Goal: Task Accomplishment & Management: Manage account settings

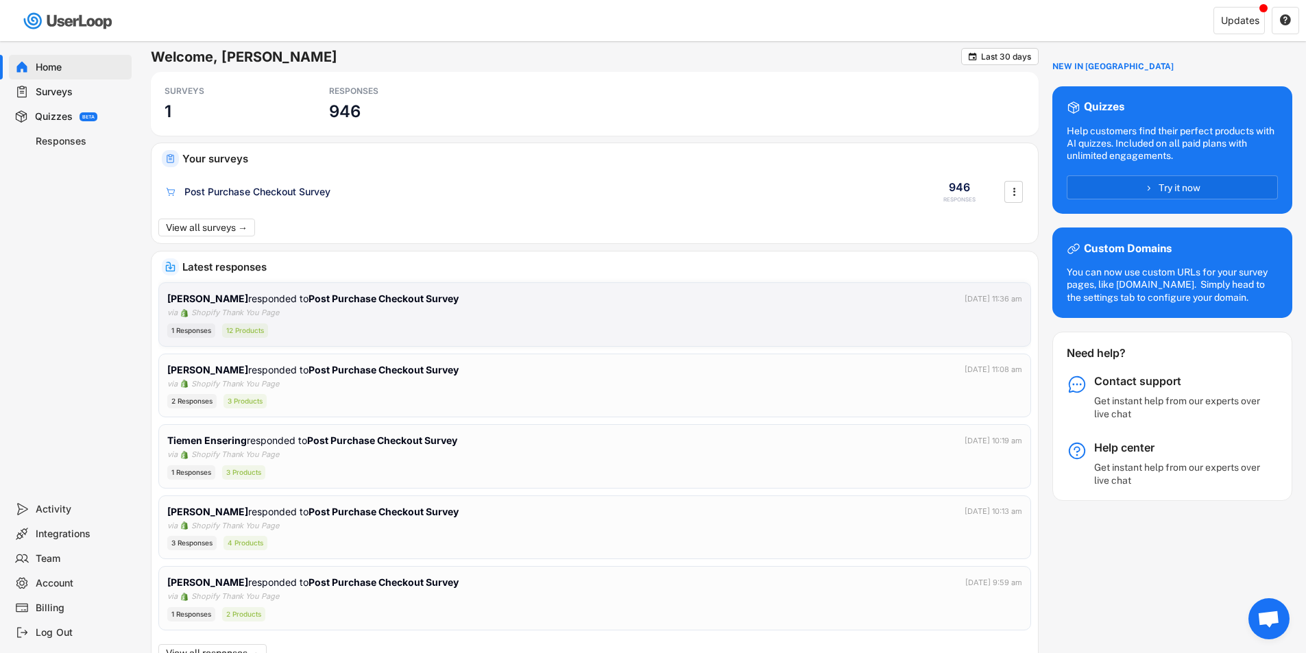
click at [734, 328] on div "1 Responses 12 Products" at bounding box center [594, 331] width 855 height 14
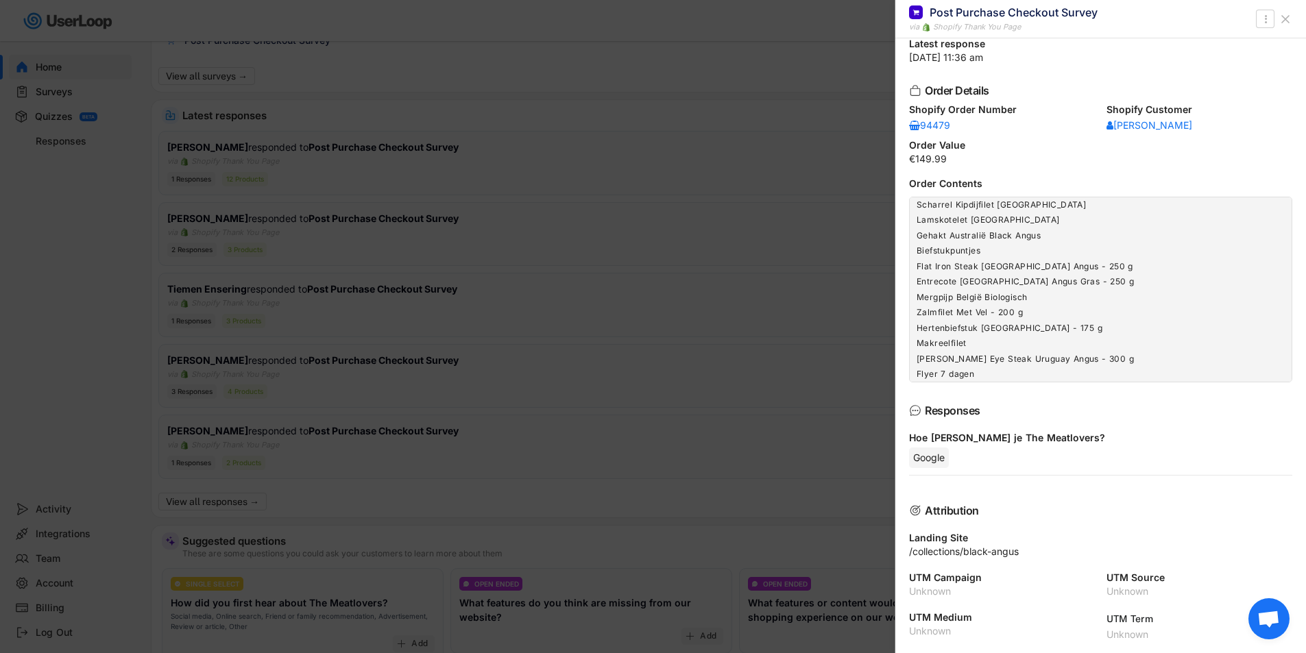
scroll to position [206, 0]
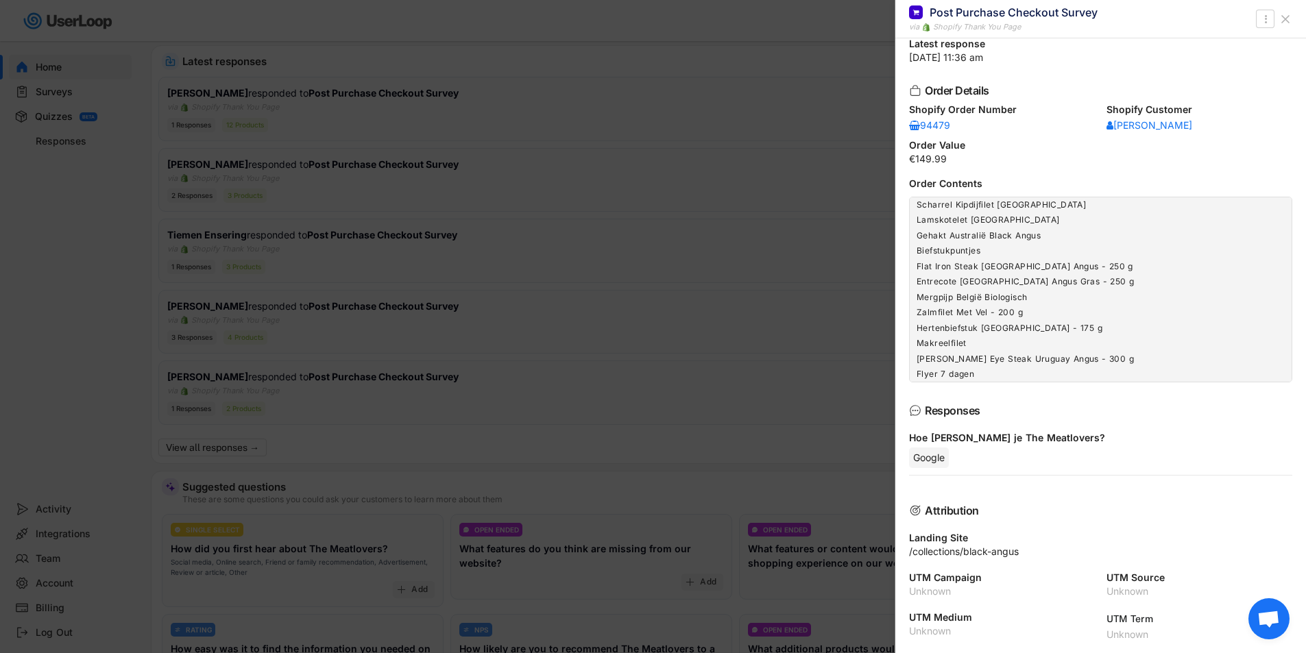
click at [657, 355] on div at bounding box center [653, 326] width 1306 height 653
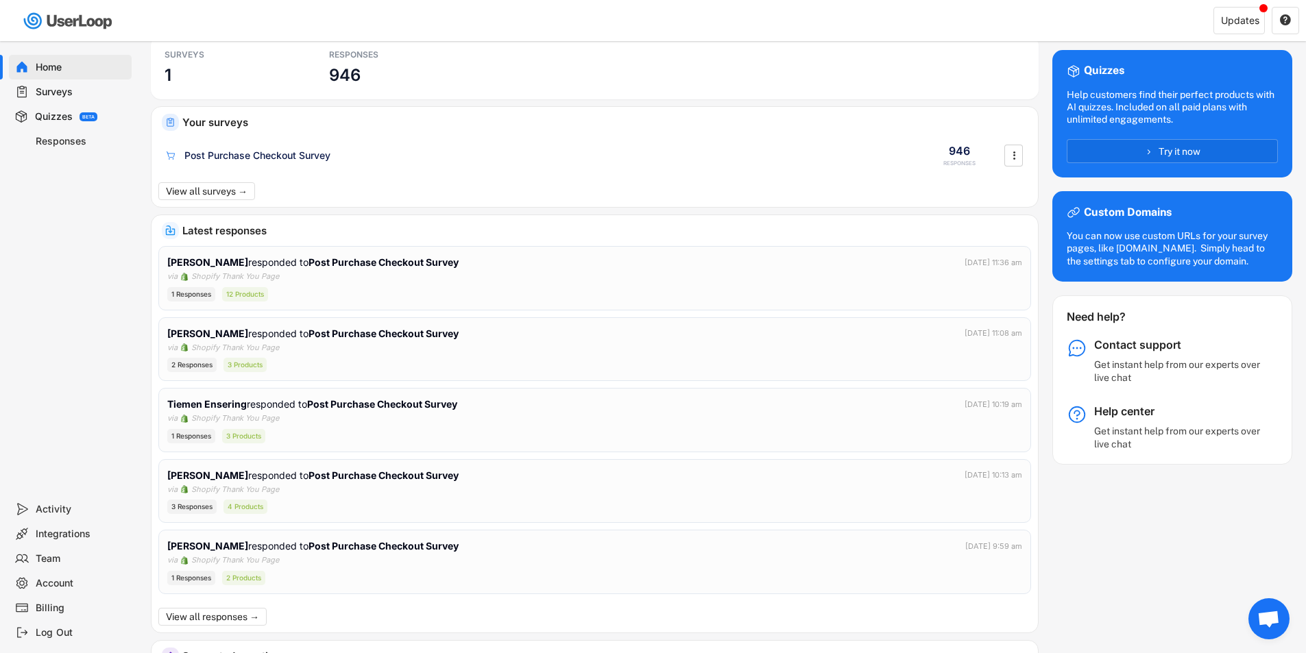
scroll to position [0, 0]
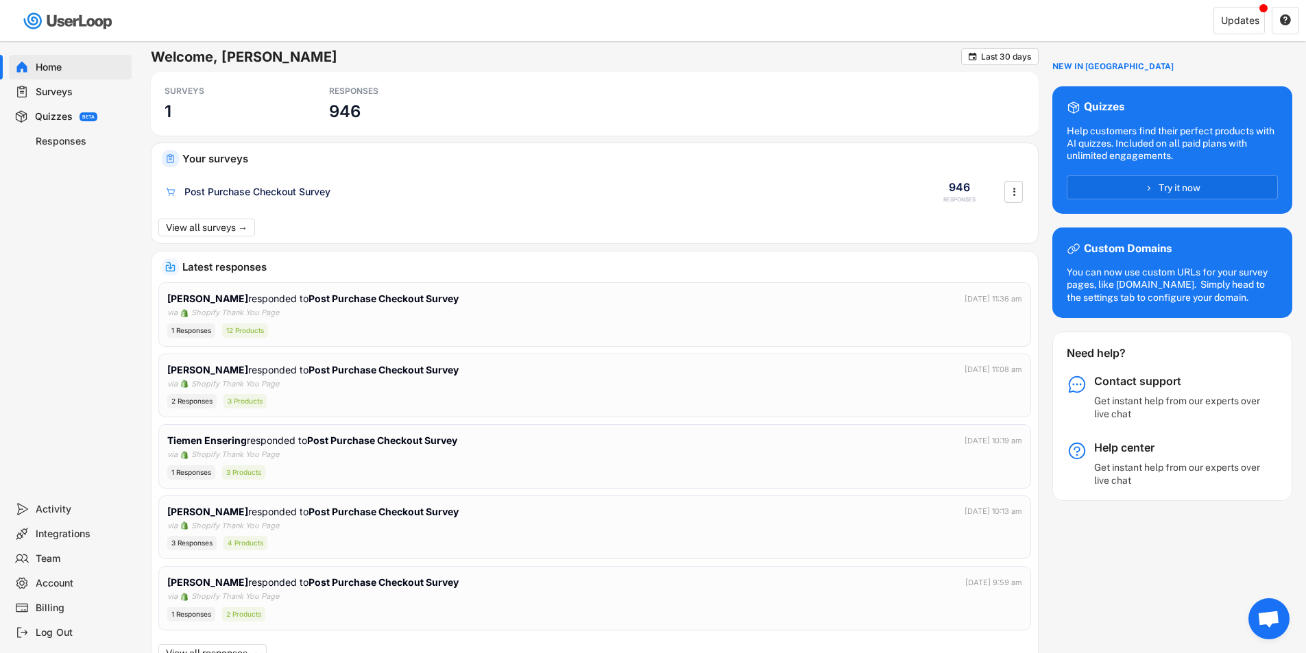
click at [80, 533] on div "Integrations" at bounding box center [81, 534] width 90 height 13
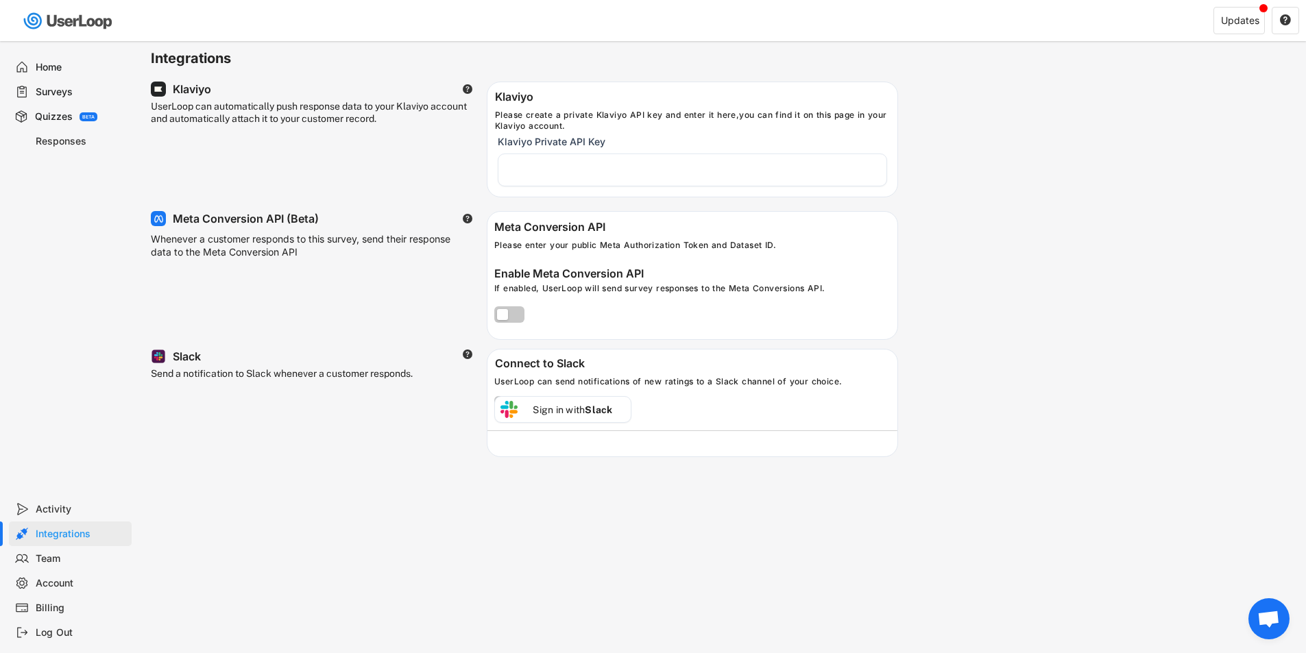
click at [59, 555] on div "Team" at bounding box center [81, 559] width 90 height 13
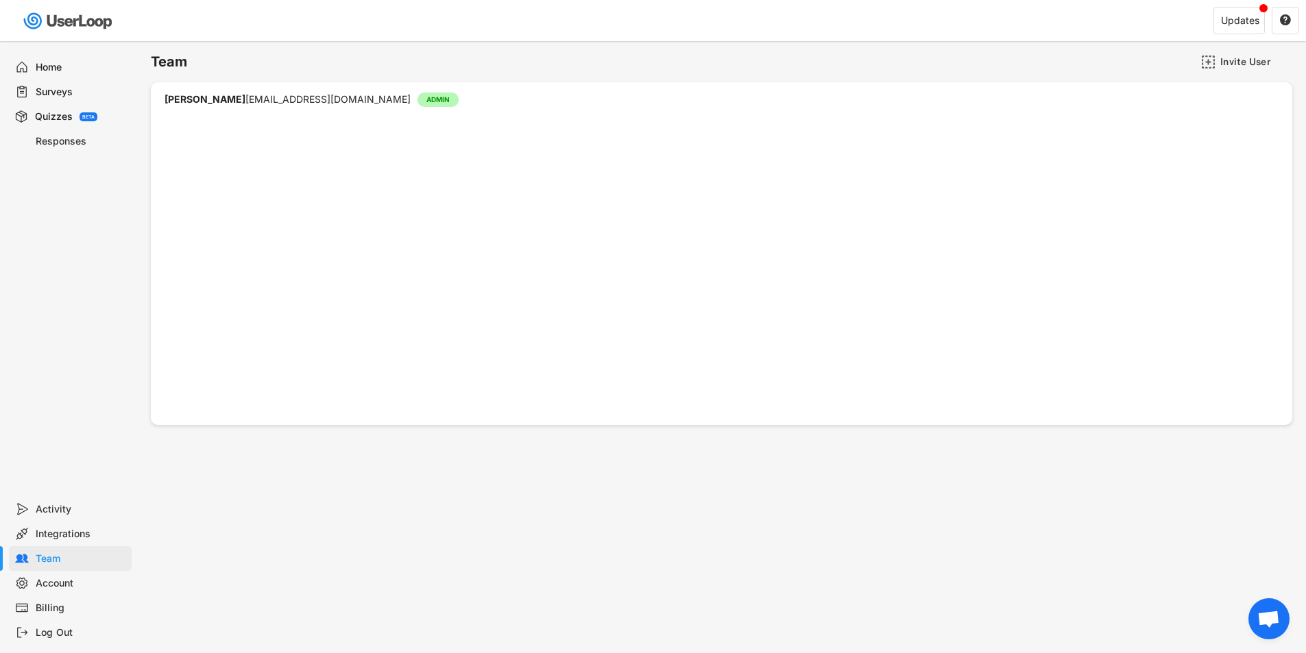
click at [66, 583] on div "Account" at bounding box center [81, 583] width 90 height 13
select select ""en""
select select ""1_week""
